Goal: Book appointment/travel/reservation

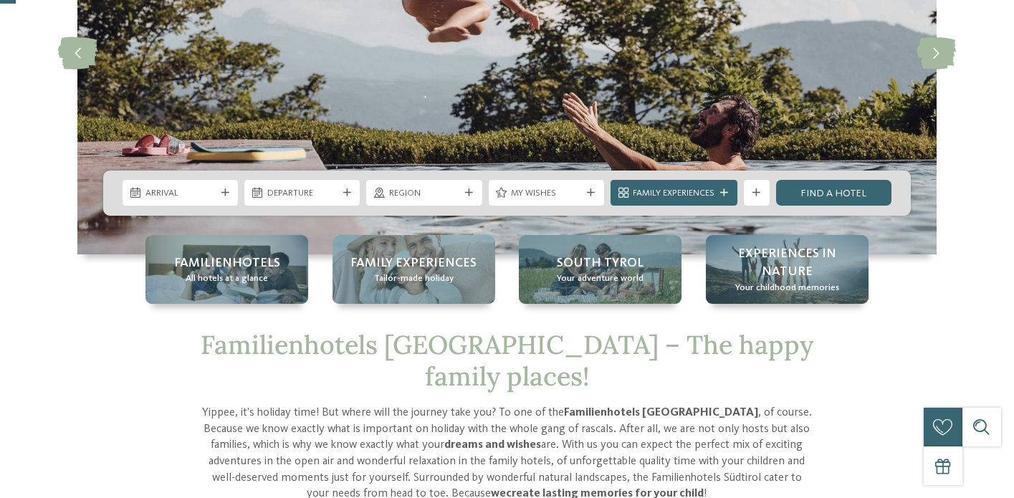
scroll to position [241, 0]
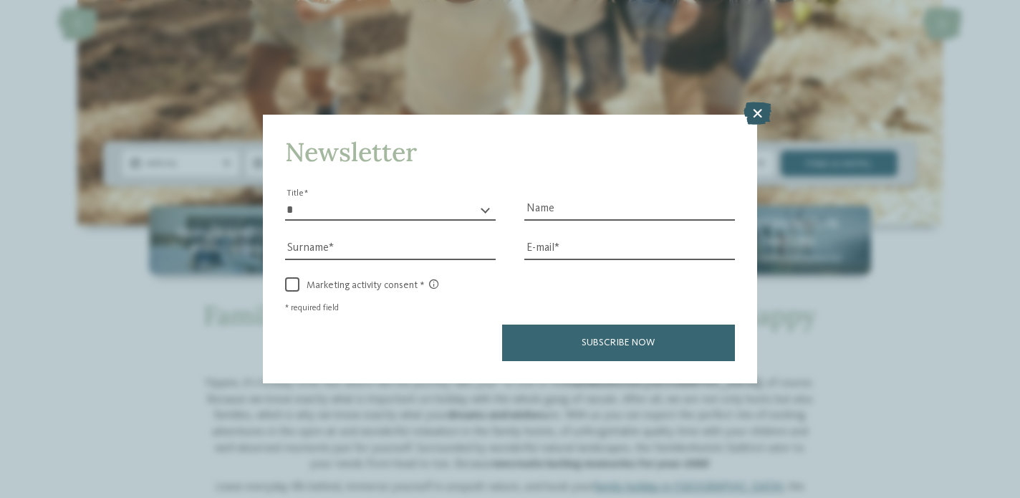
click at [756, 102] on icon at bounding box center [758, 113] width 28 height 23
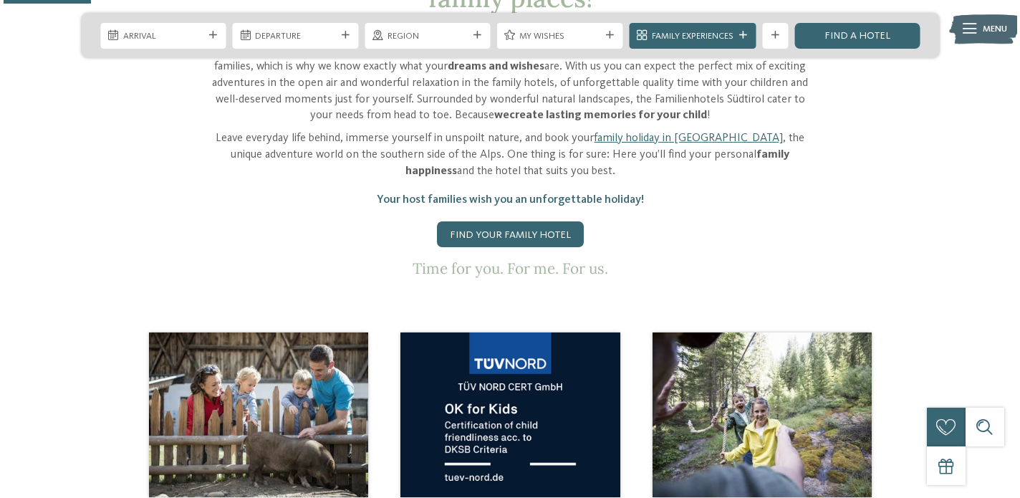
scroll to position [297, 0]
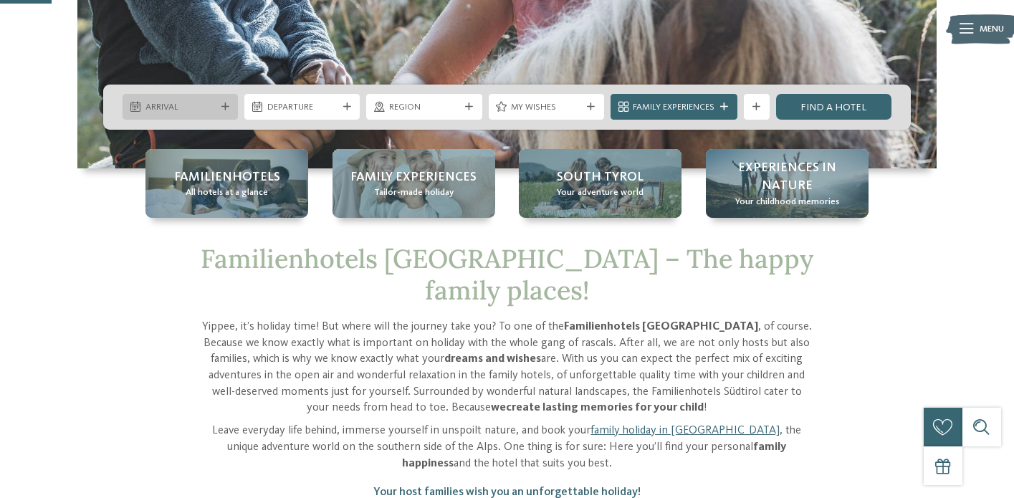
click at [188, 110] on span "Arrival" at bounding box center [180, 107] width 70 height 13
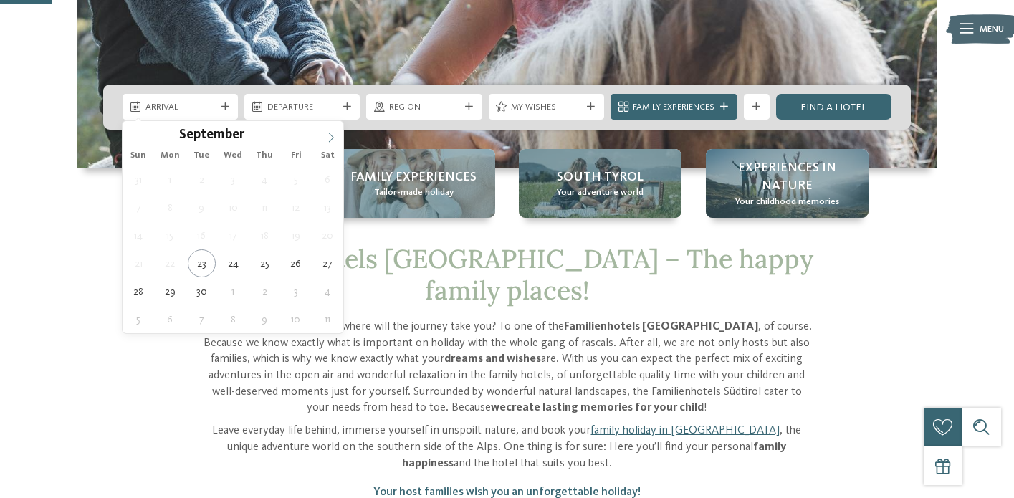
click at [330, 138] on icon at bounding box center [331, 138] width 10 height 10
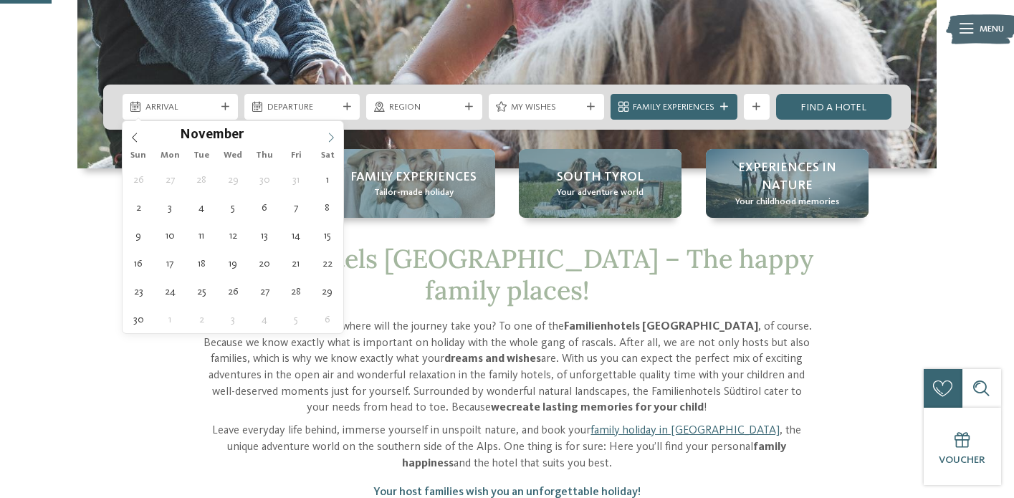
click at [330, 138] on icon at bounding box center [331, 138] width 10 height 10
type input "****"
click at [330, 138] on icon at bounding box center [331, 138] width 10 height 10
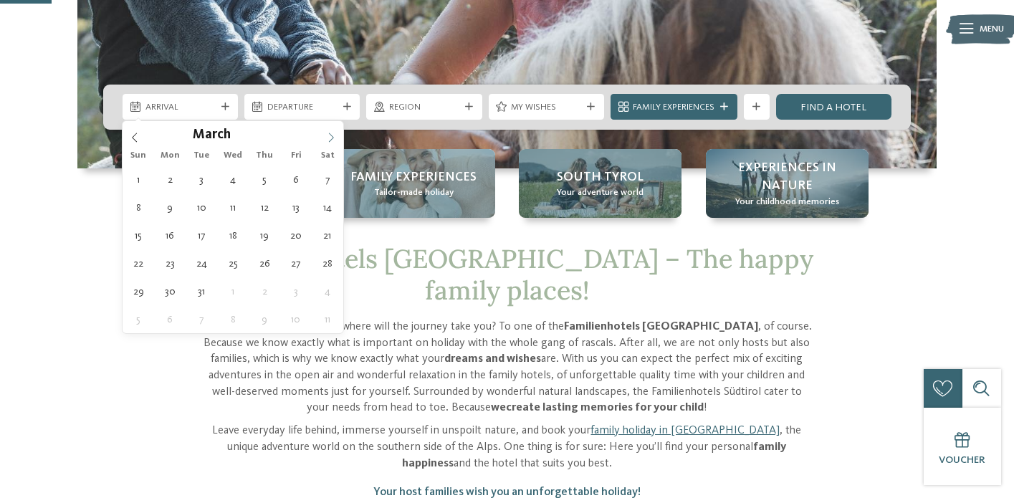
click at [330, 138] on icon at bounding box center [331, 138] width 10 height 10
type div "[DATE]"
type input "****"
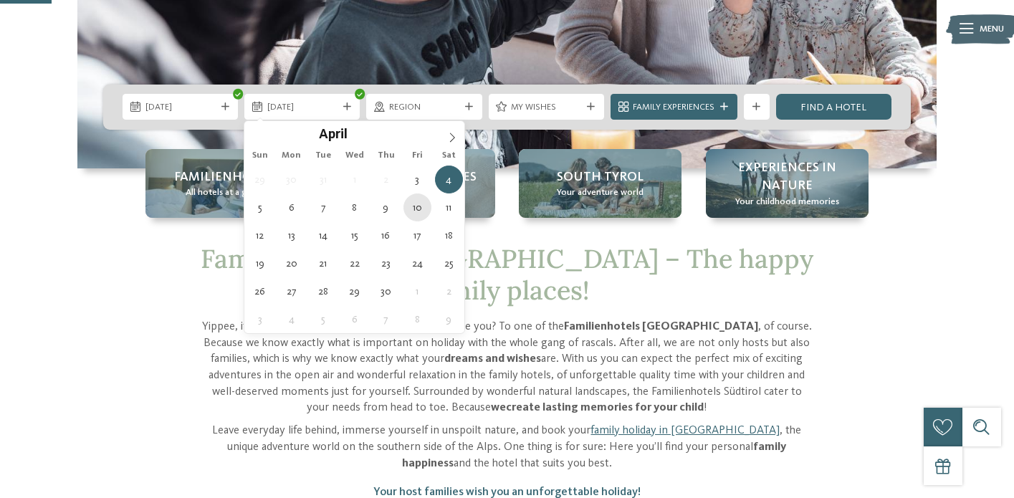
type div "[DATE]"
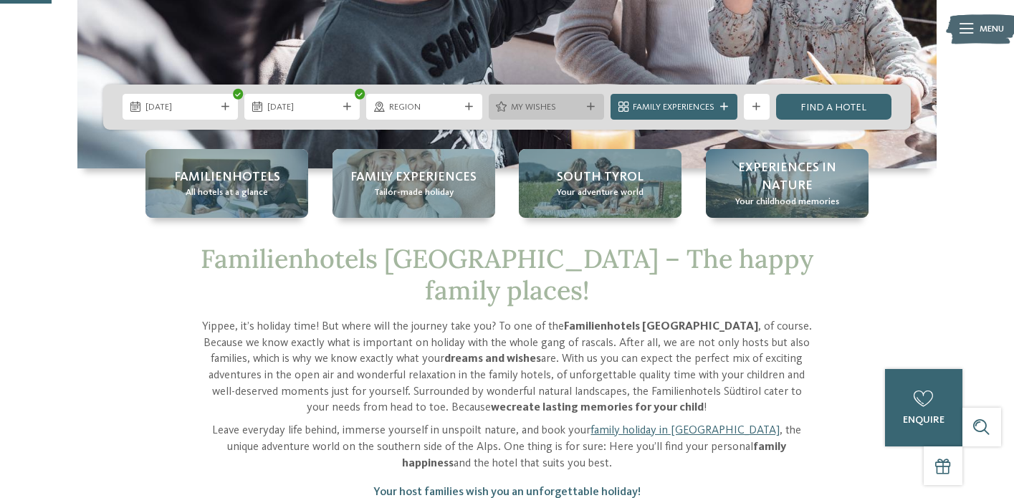
click at [588, 105] on icon at bounding box center [591, 107] width 8 height 8
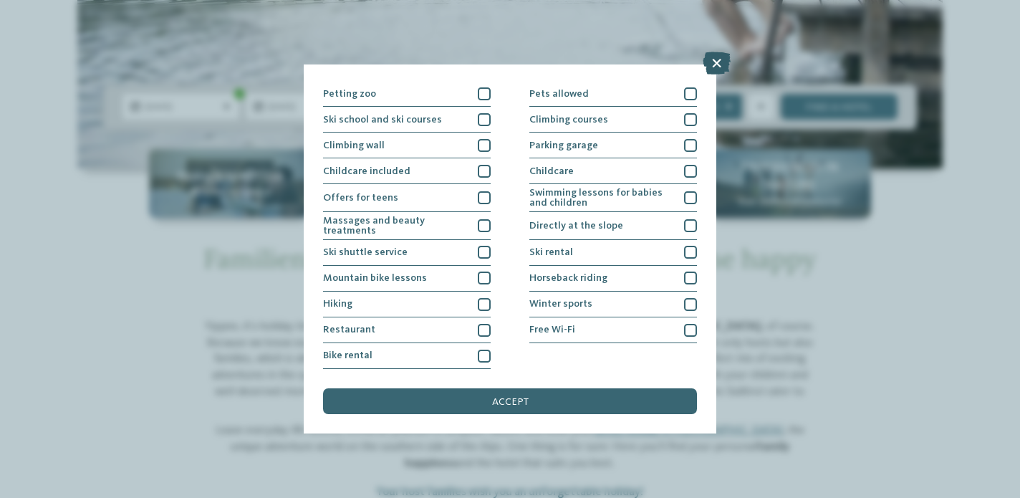
scroll to position [305, 0]
click at [721, 64] on icon at bounding box center [717, 63] width 28 height 23
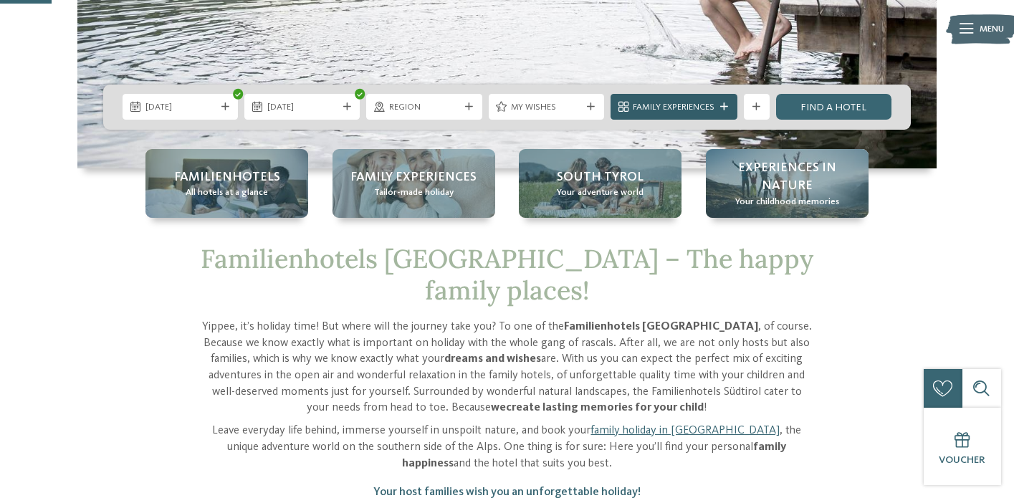
click at [667, 108] on span "Family Experiences" at bounding box center [674, 107] width 82 height 13
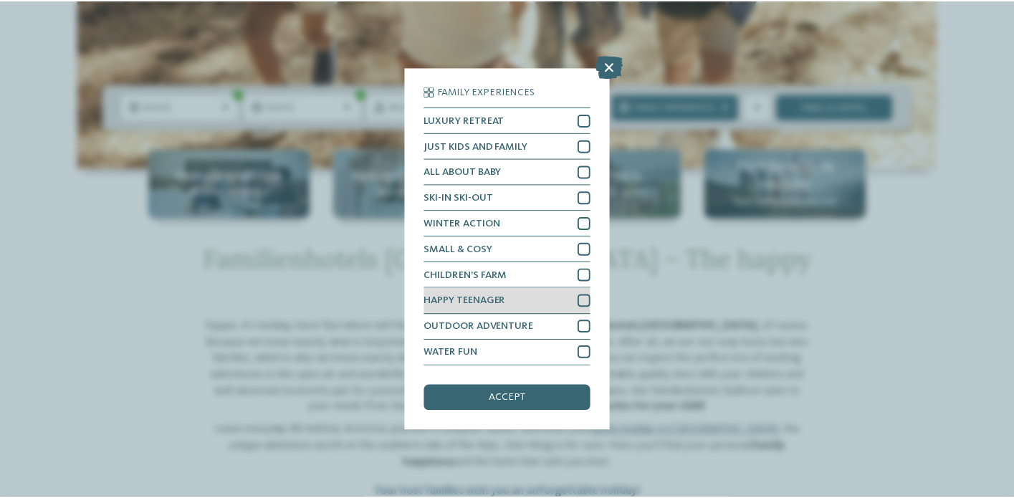
scroll to position [123, 0]
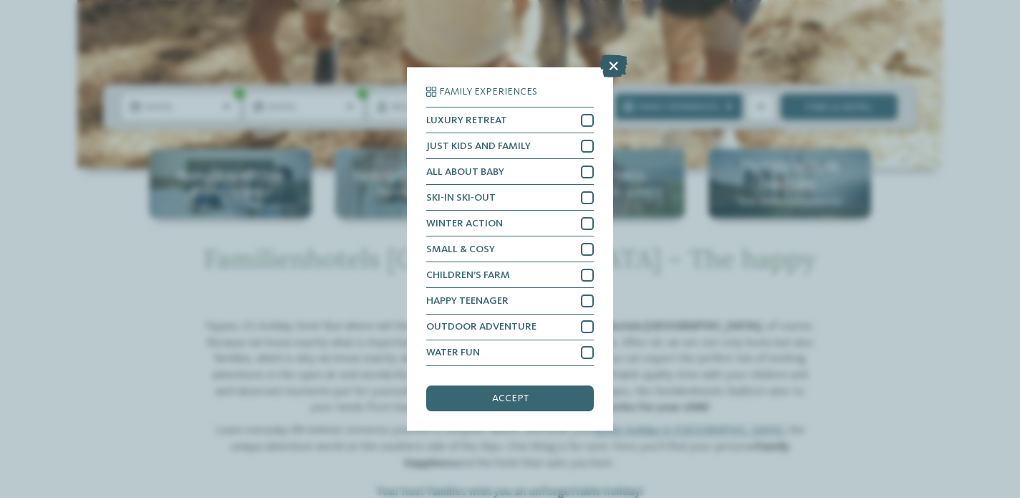
click at [618, 59] on icon at bounding box center [614, 66] width 28 height 23
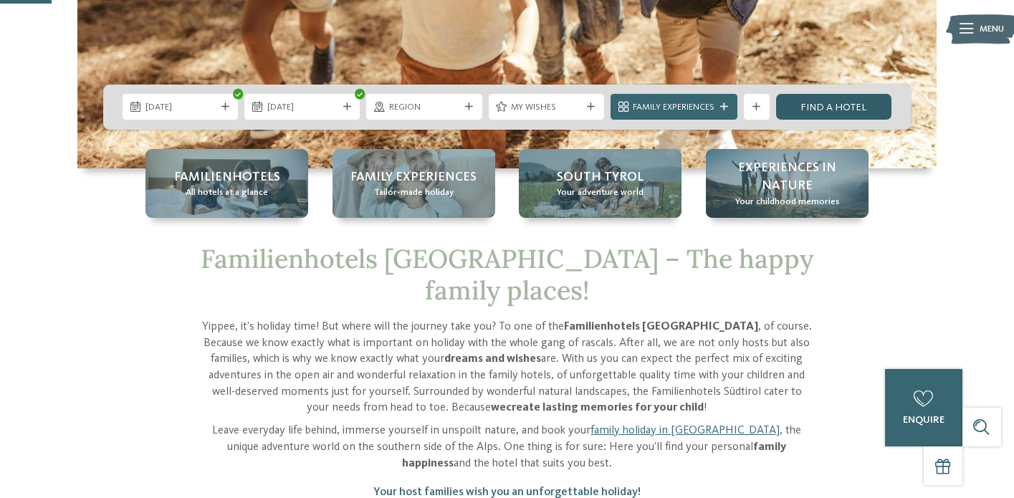
click at [830, 108] on link "Find a hotel" at bounding box center [833, 107] width 115 height 26
